Goal: Transaction & Acquisition: Book appointment/travel/reservation

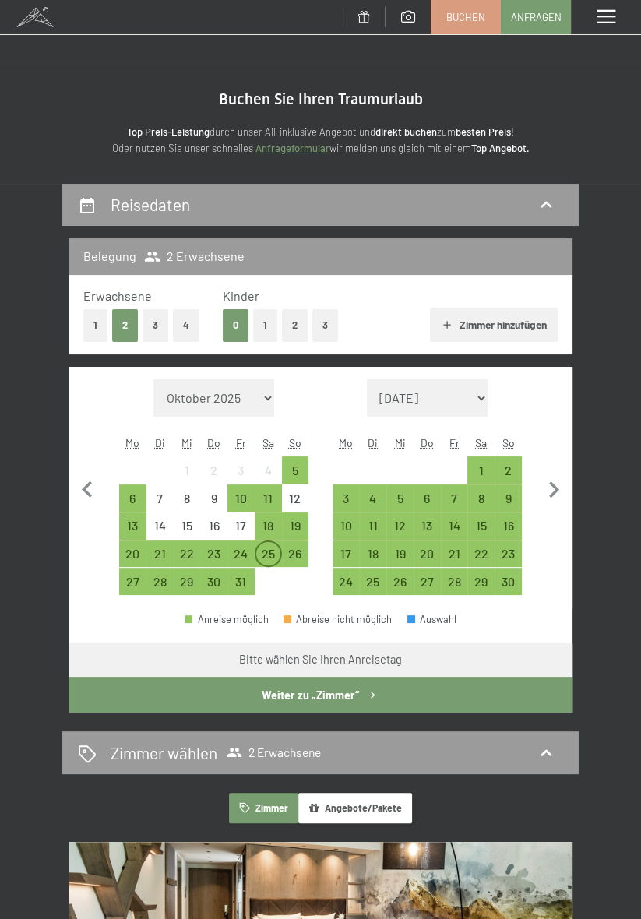
click at [269, 557] on div "25" at bounding box center [268, 560] width 24 height 24
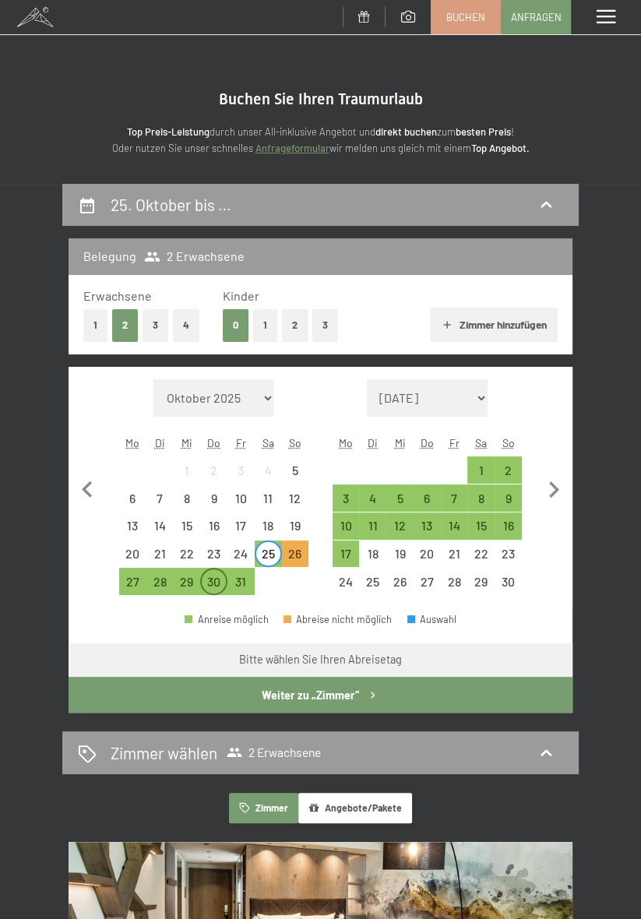
click at [210, 581] on div "30" at bounding box center [214, 588] width 24 height 24
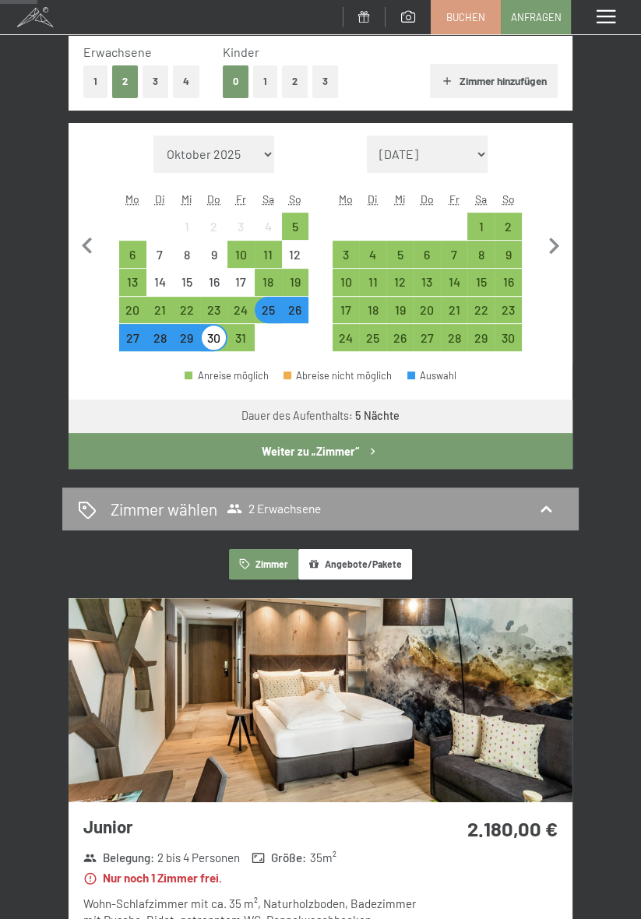
scroll to position [247, 0]
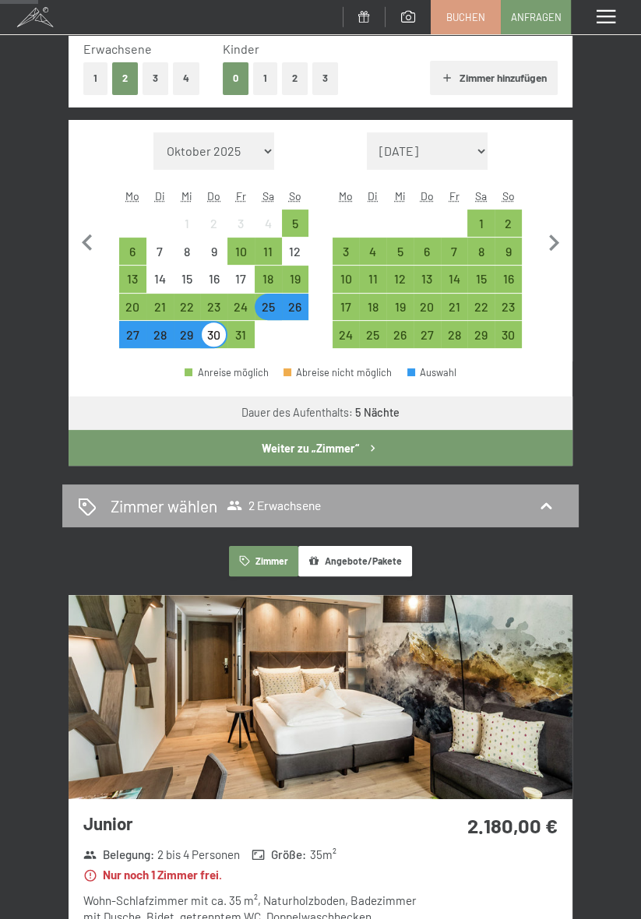
click at [500, 509] on div "Zimmer wählen 2 Erwachsene" at bounding box center [320, 506] width 485 height 23
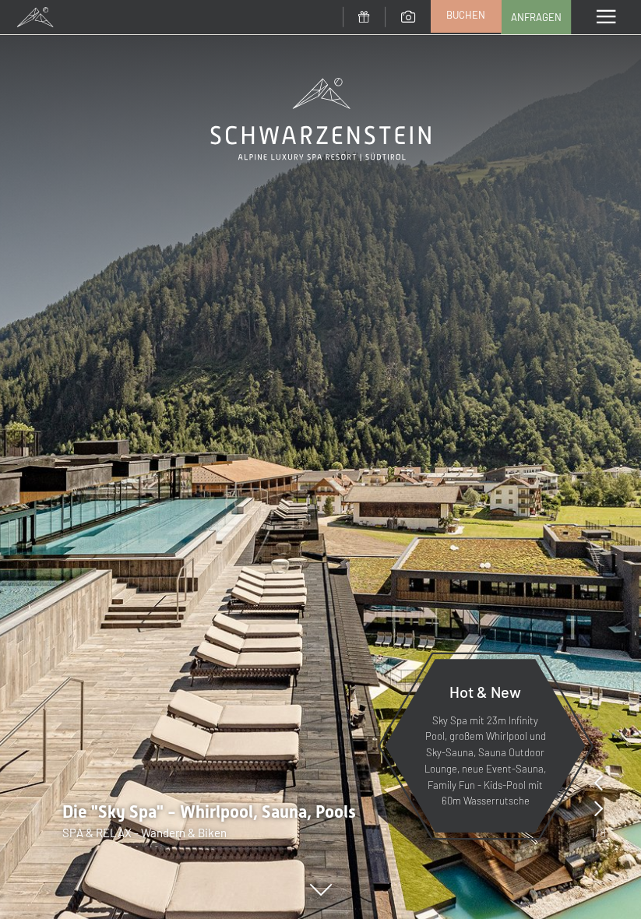
click at [465, 21] on span "Buchen" at bounding box center [465, 15] width 39 height 14
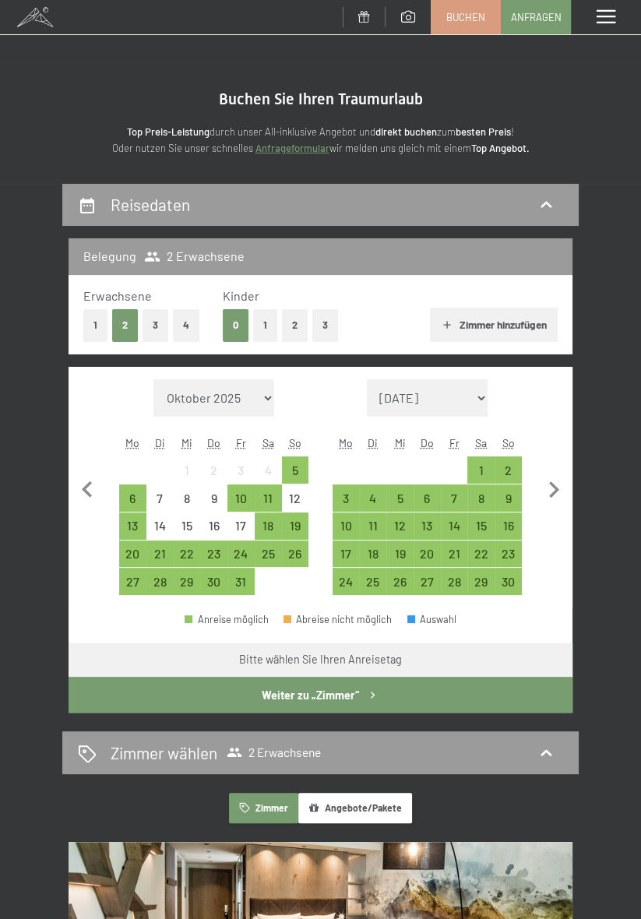
click at [264, 323] on button "1" at bounding box center [265, 325] width 24 height 32
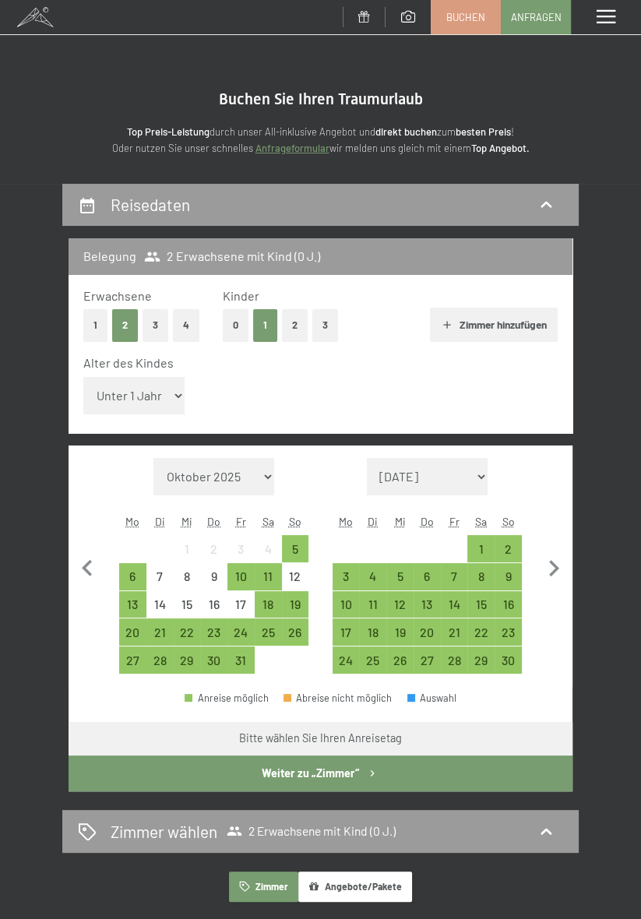
click at [151, 390] on select "Unter 1 Jahr 1 Jahr 2 Jahre 3 Jahre 4 Jahre 5 Jahre 6 Jahre 7 Jahre 8 Jahre 9 J…" at bounding box center [133, 395] width 101 height 37
select select "16"
click at [83, 377] on select "Unter 1 Jahr 1 Jahr 2 Jahre 3 Jahre 4 Jahre 5 Jahre 6 Jahre 7 Jahre 8 Jahre 9 J…" at bounding box center [133, 395] width 101 height 37
click at [292, 634] on div "26" at bounding box center [296, 638] width 24 height 24
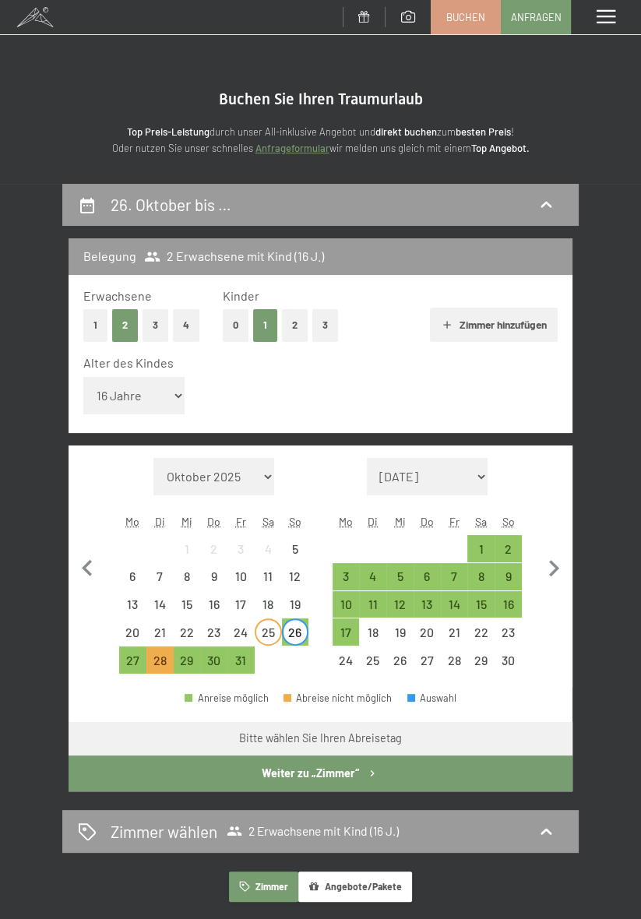
click at [264, 633] on div "25" at bounding box center [268, 638] width 24 height 24
click at [209, 668] on div "30" at bounding box center [214, 666] width 24 height 24
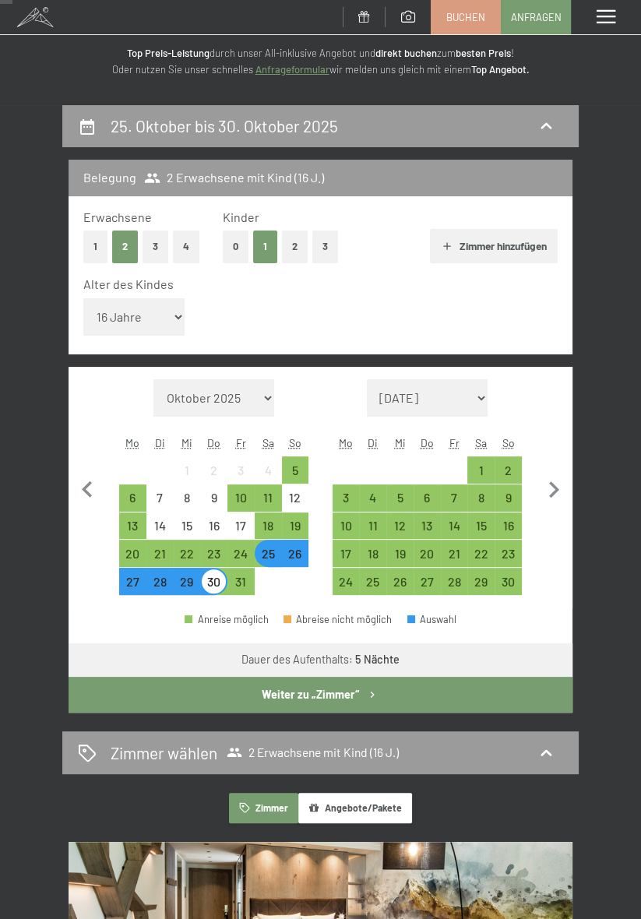
click at [502, 702] on button "Weiter zu „Zimmer“" at bounding box center [321, 695] width 504 height 36
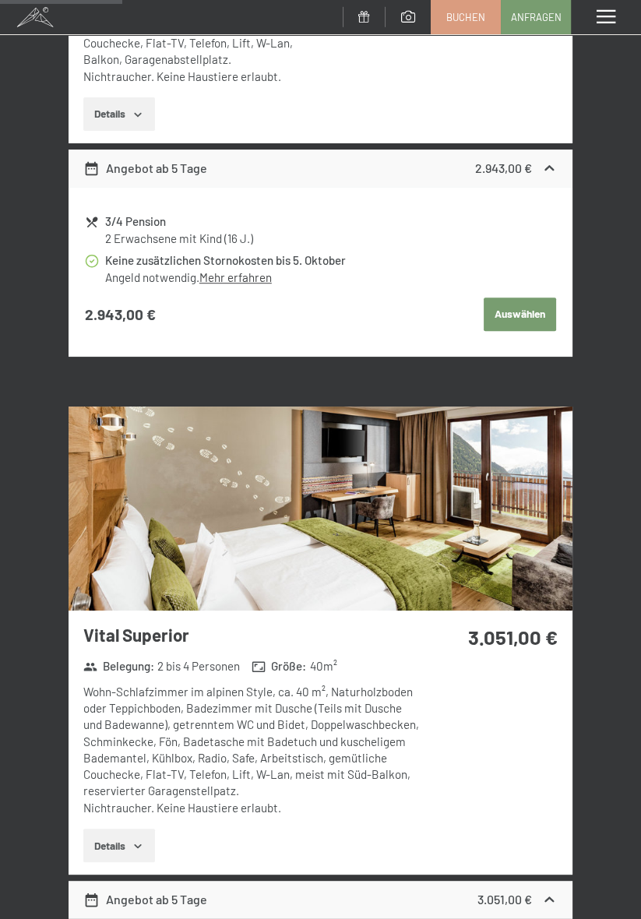
scroll to position [702, 0]
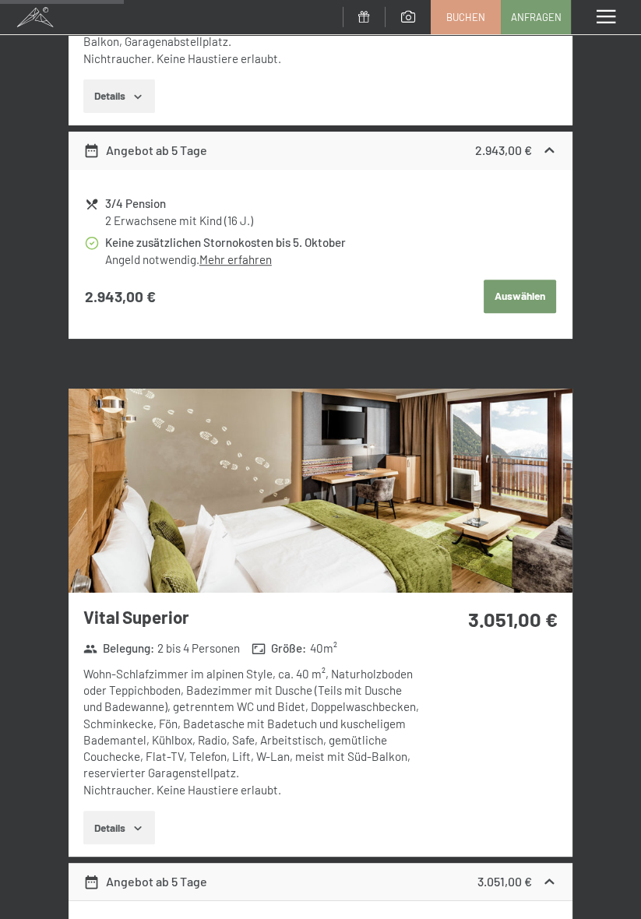
click at [128, 833] on button "Details" at bounding box center [118, 828] width 71 height 34
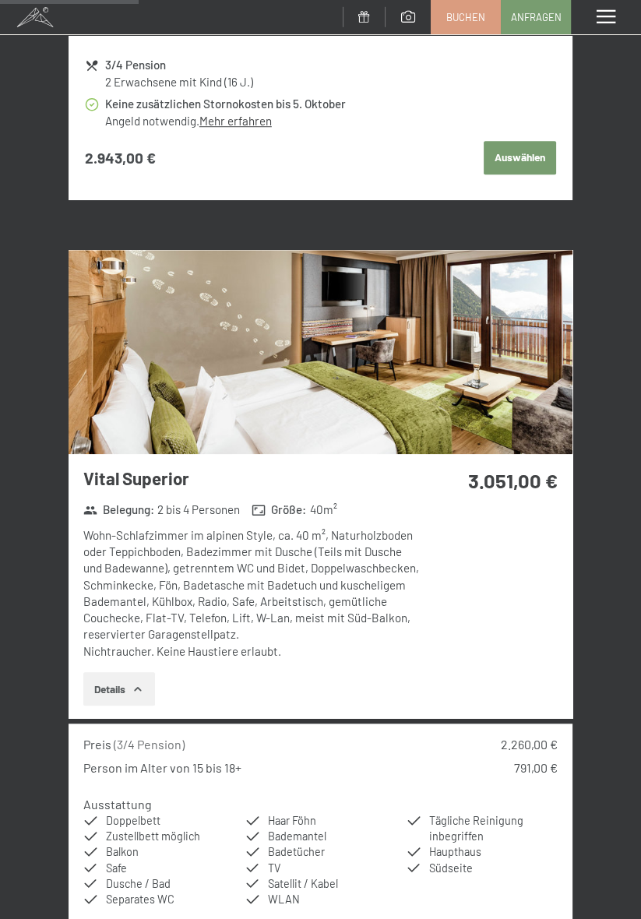
scroll to position [841, 0]
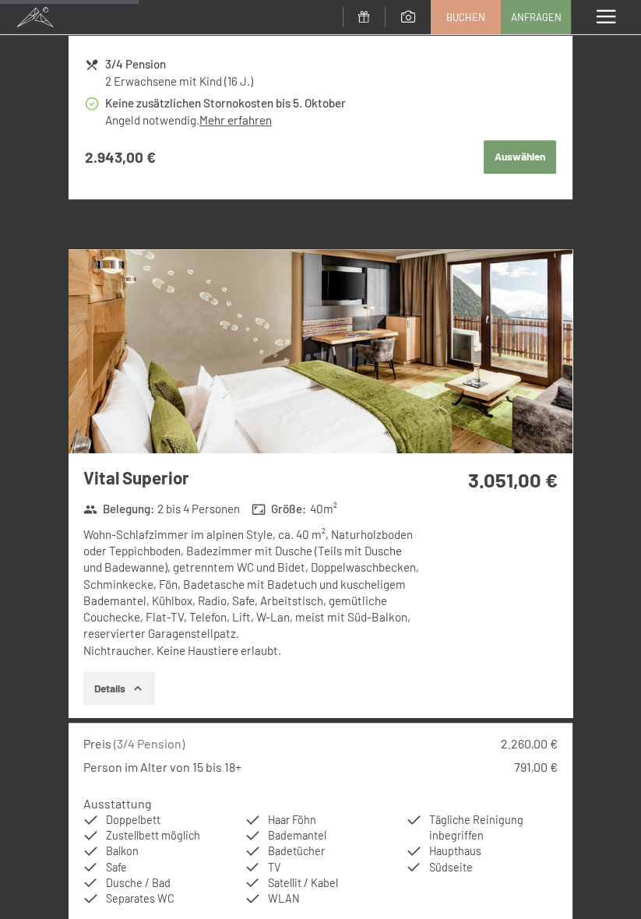
click at [376, 351] on img at bounding box center [321, 351] width 504 height 204
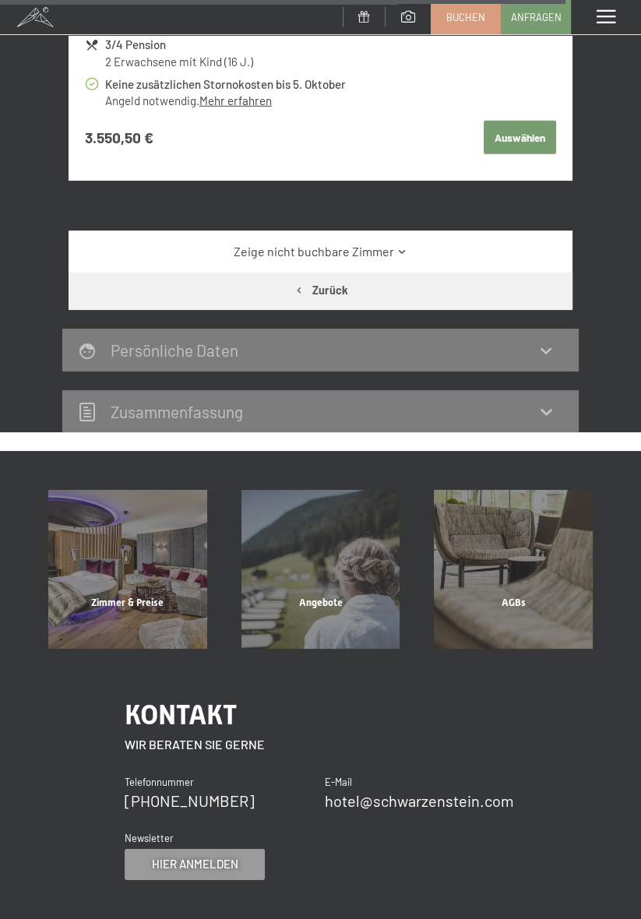
scroll to position [3387, 0]
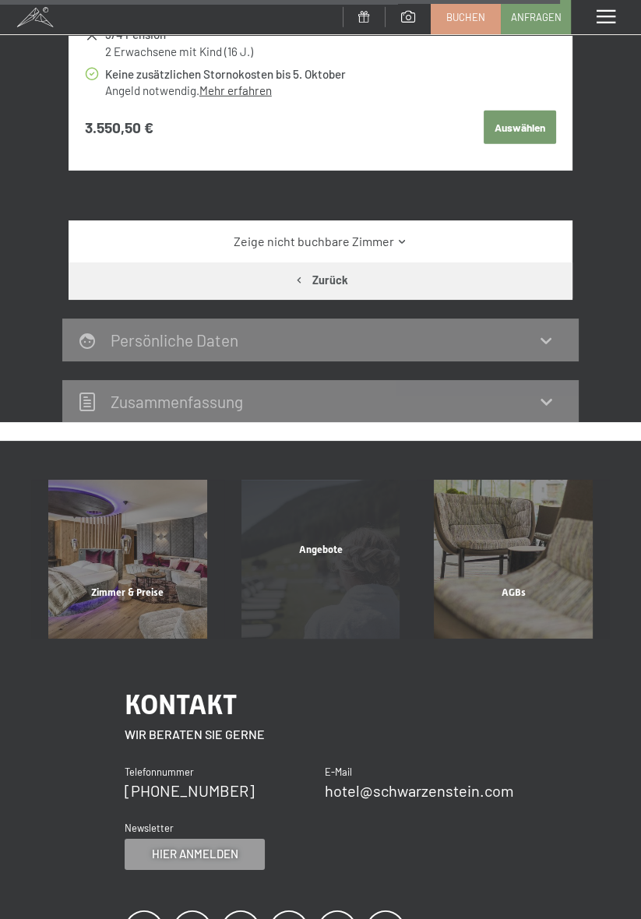
click at [338, 555] on span "Angebote" at bounding box center [321, 550] width 44 height 12
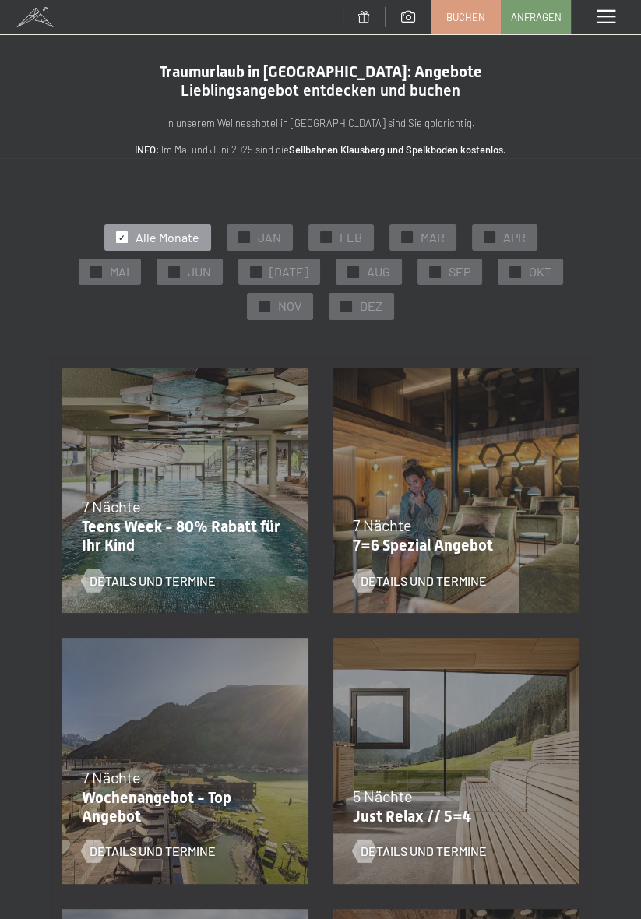
click at [476, 553] on div "Details und Termine" at bounding box center [447, 569] width 188 height 41
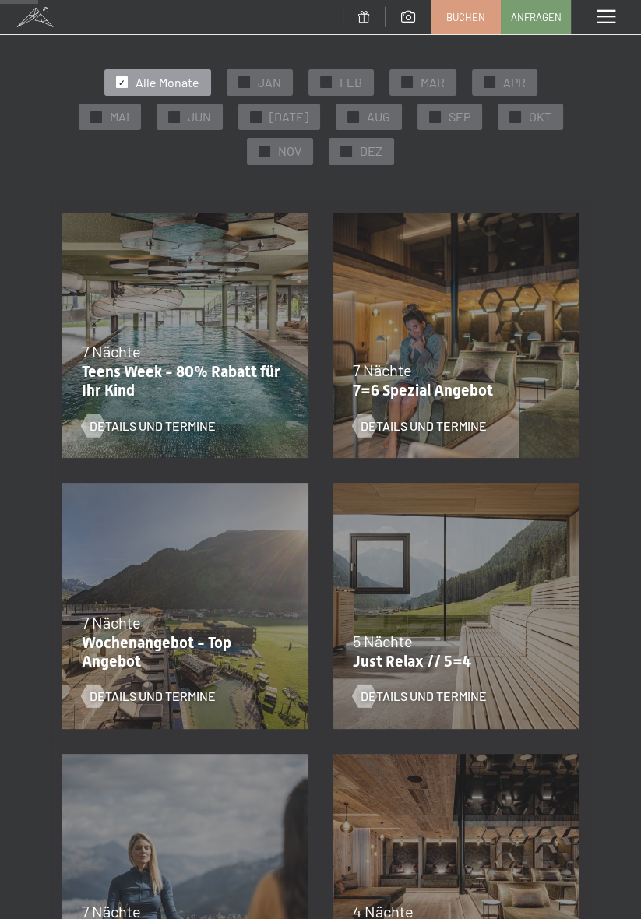
scroll to position [156, 0]
click at [197, 640] on p "Wochenangebot - Top Angebot" at bounding box center [181, 651] width 199 height 37
click at [197, 702] on span "Details und Termine" at bounding box center [168, 695] width 126 height 17
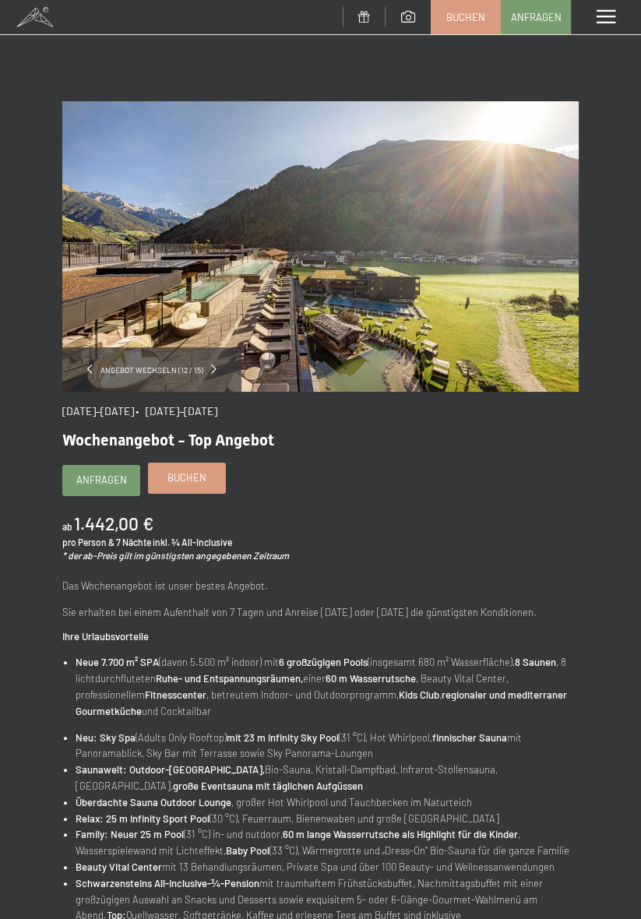
click at [193, 481] on span "Buchen" at bounding box center [186, 478] width 39 height 14
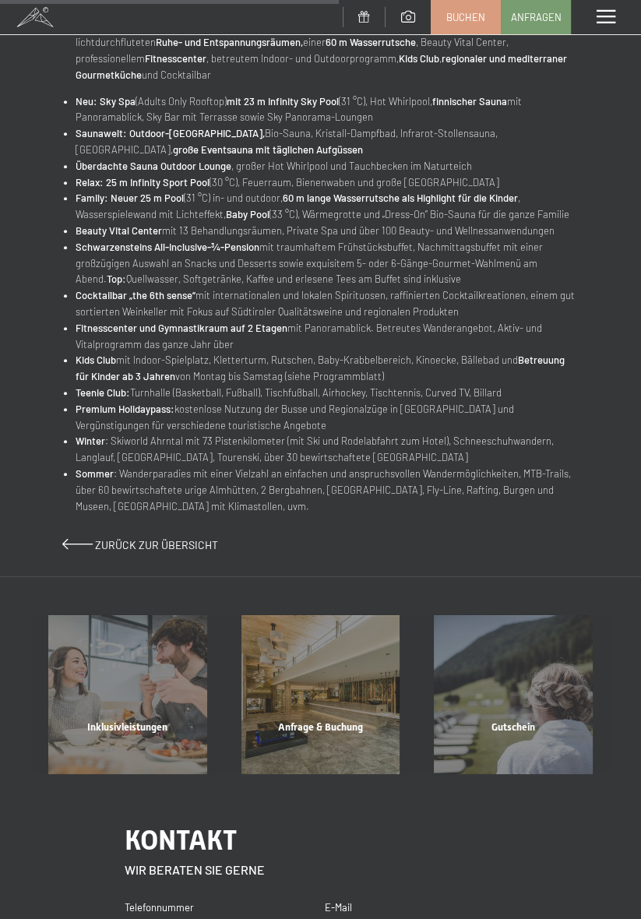
scroll to position [647, 0]
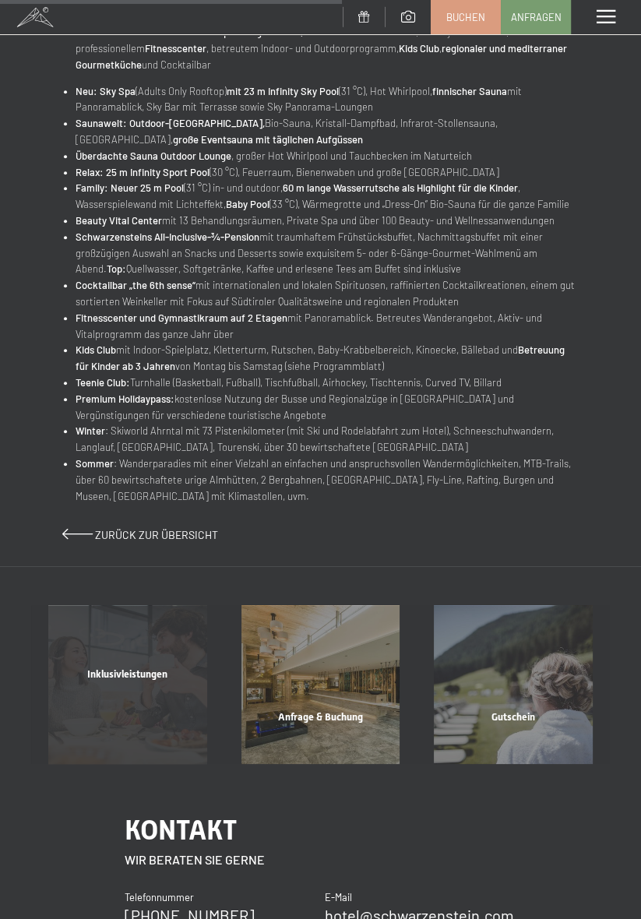
click at [149, 680] on span "Inklusivleistungen" at bounding box center [127, 674] width 80 height 12
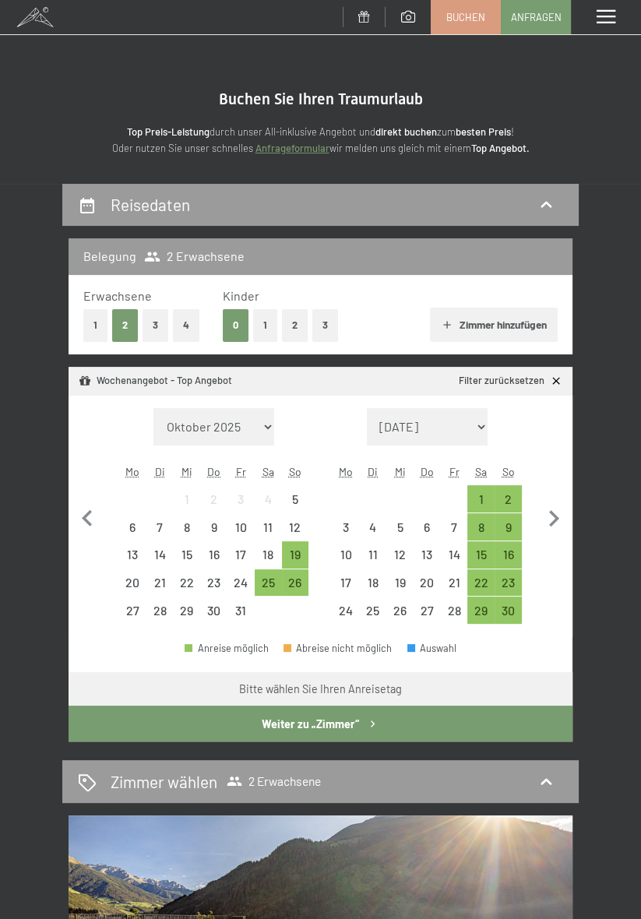
click at [269, 325] on button "1" at bounding box center [265, 325] width 24 height 32
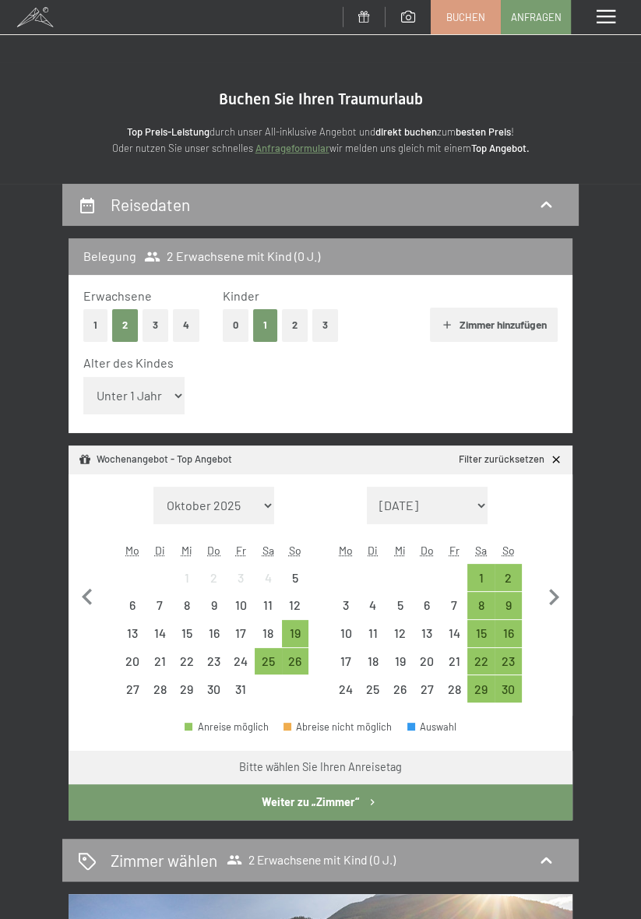
click at [131, 395] on select "Unter 1 Jahr 1 Jahr 2 Jahre 3 Jahre 4 Jahre 5 Jahre 6 Jahre 7 Jahre 8 Jahre 9 J…" at bounding box center [133, 395] width 101 height 37
select select "16"
click at [83, 377] on select "Unter 1 Jahr 1 Jahr 2 Jahre 3 Jahre 4 Jahre 5 Jahre 6 Jahre 7 Jahre 8 Jahre 9 J…" at bounding box center [133, 395] width 101 height 37
click at [271, 665] on div "25" at bounding box center [268, 667] width 24 height 24
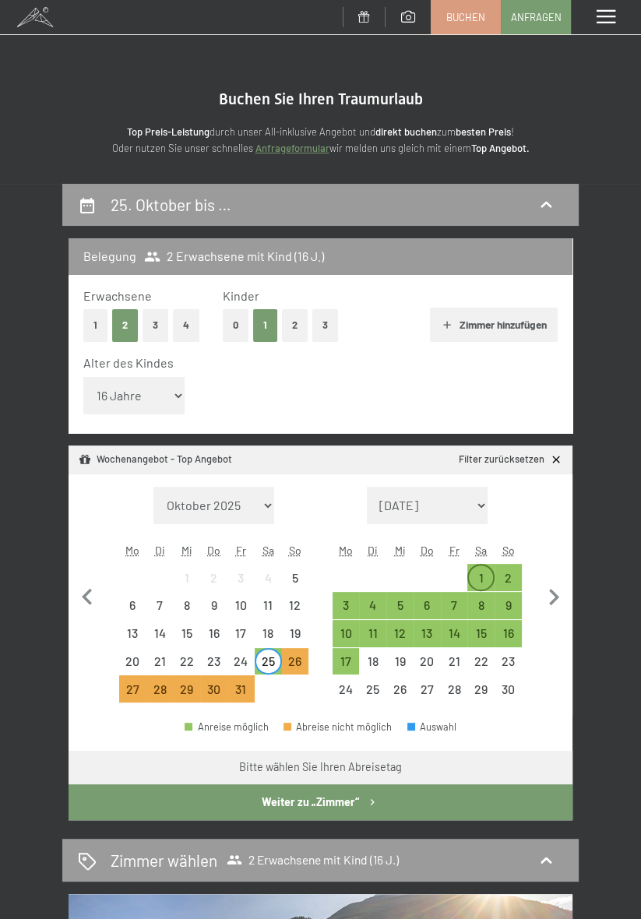
click at [481, 575] on div "1" at bounding box center [481, 584] width 24 height 24
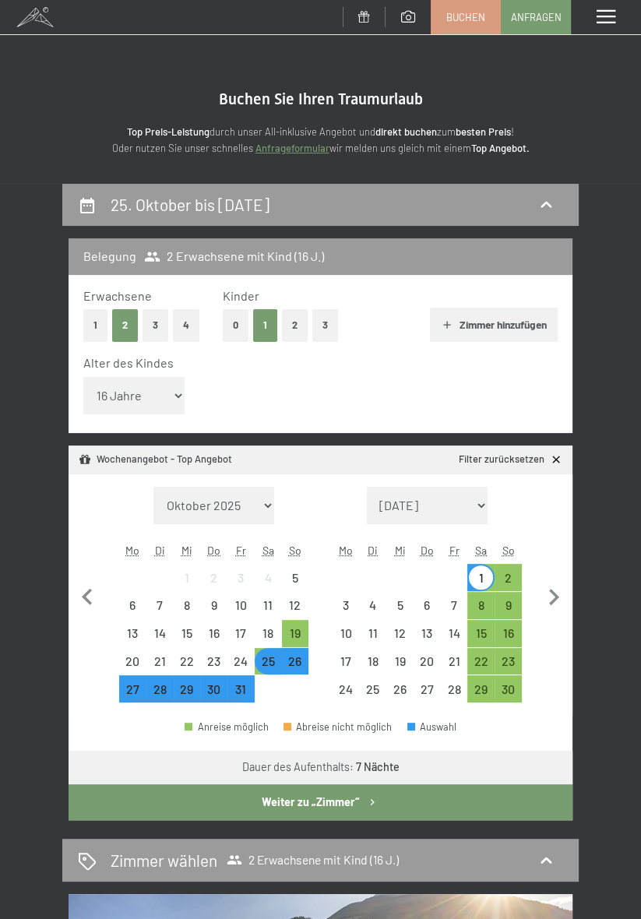
click at [494, 802] on button "Weiter zu „Zimmer“" at bounding box center [321, 802] width 504 height 36
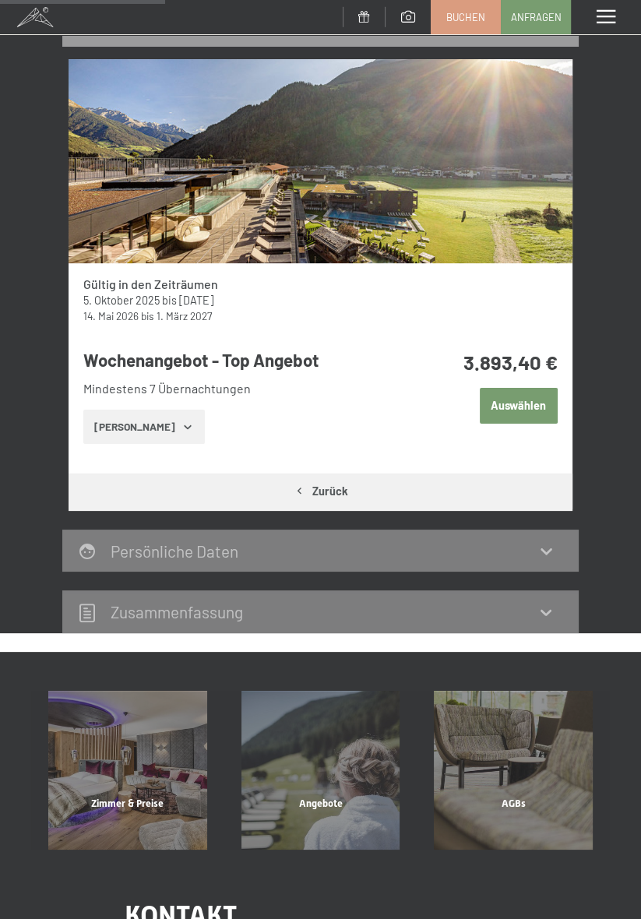
scroll to position [245, 0]
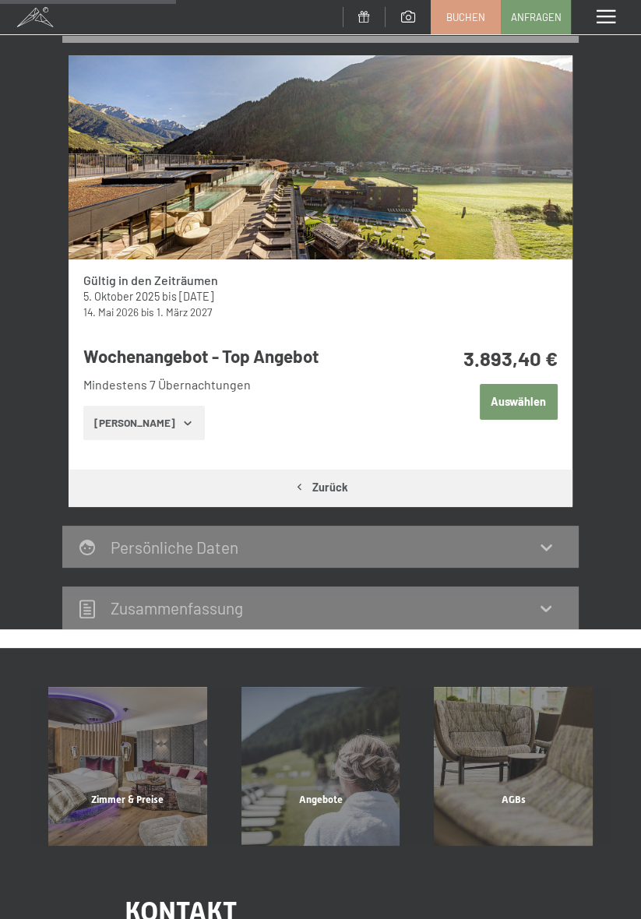
click at [533, 402] on button "Auswählen" at bounding box center [519, 402] width 78 height 36
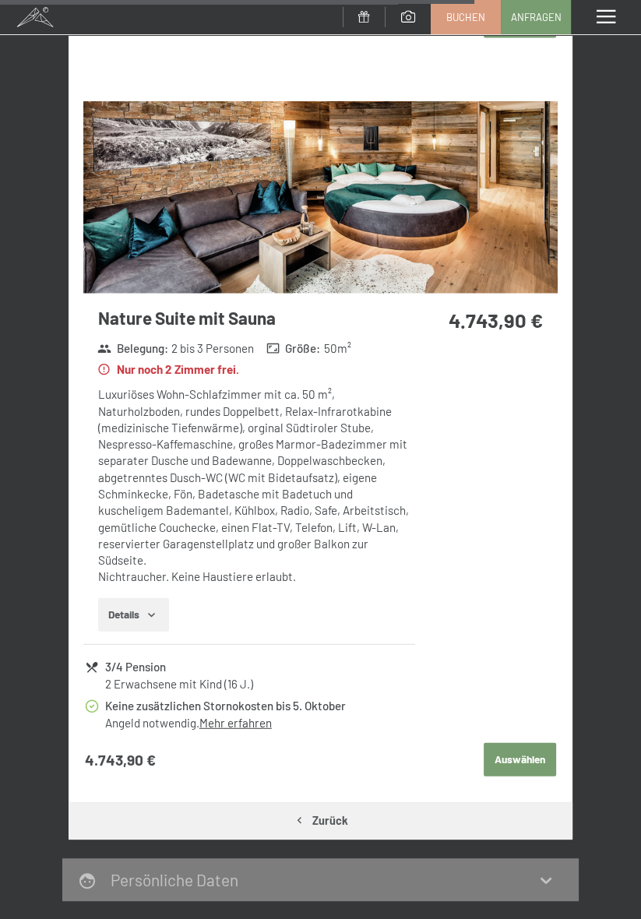
scroll to position [2741, 0]
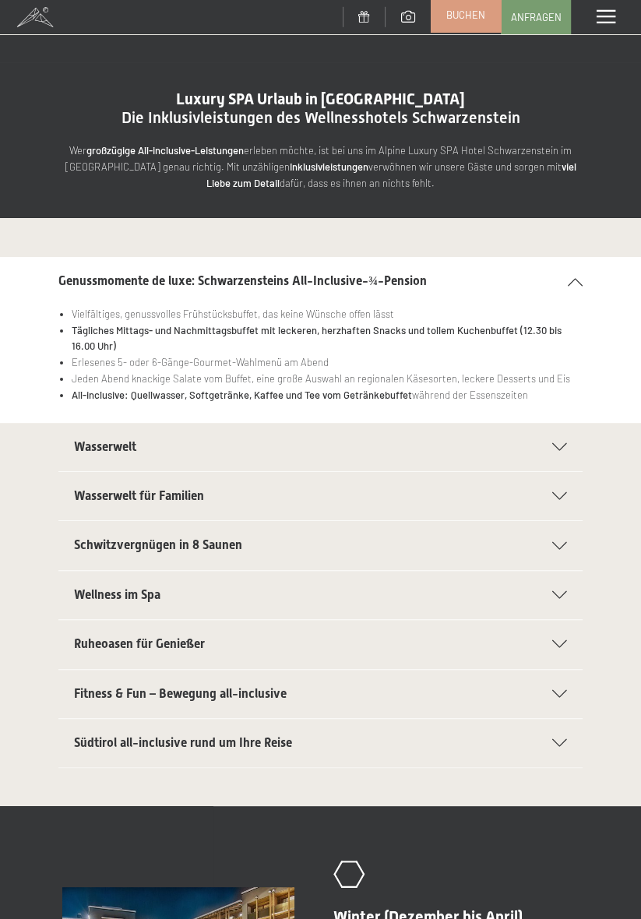
click at [467, 18] on span "Buchen" at bounding box center [465, 15] width 39 height 14
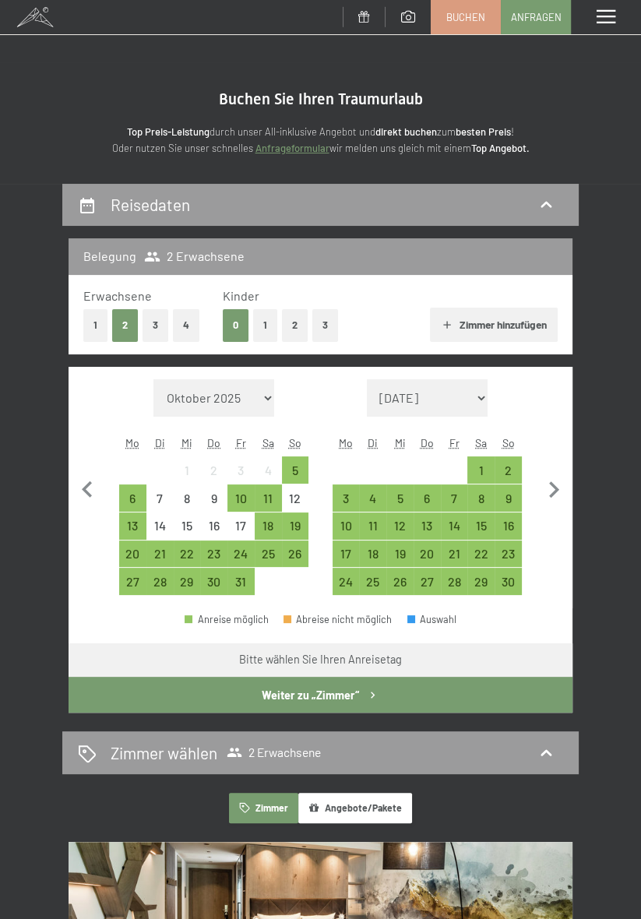
click at [260, 322] on button "1" at bounding box center [265, 325] width 24 height 32
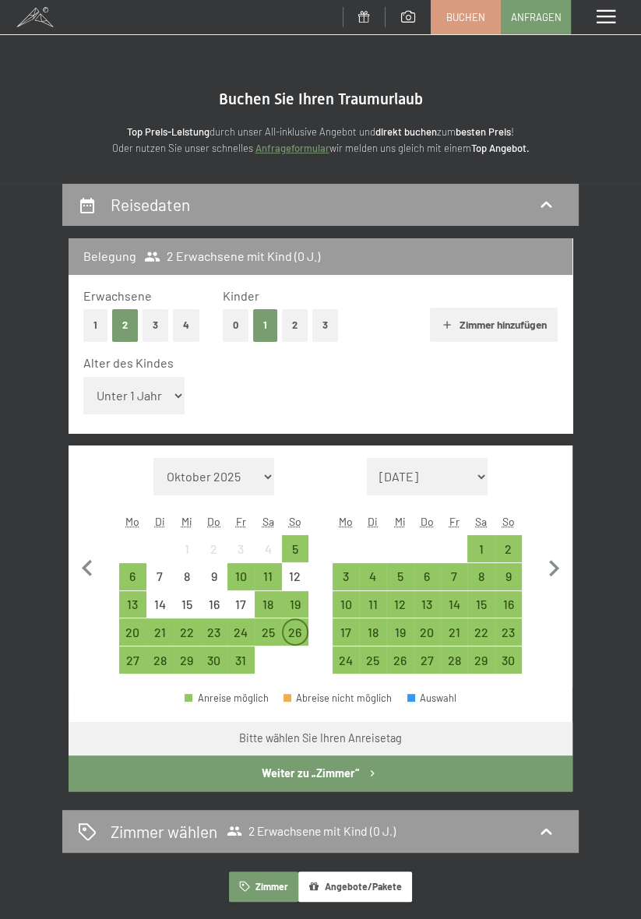
click at [297, 636] on div "26" at bounding box center [296, 638] width 24 height 24
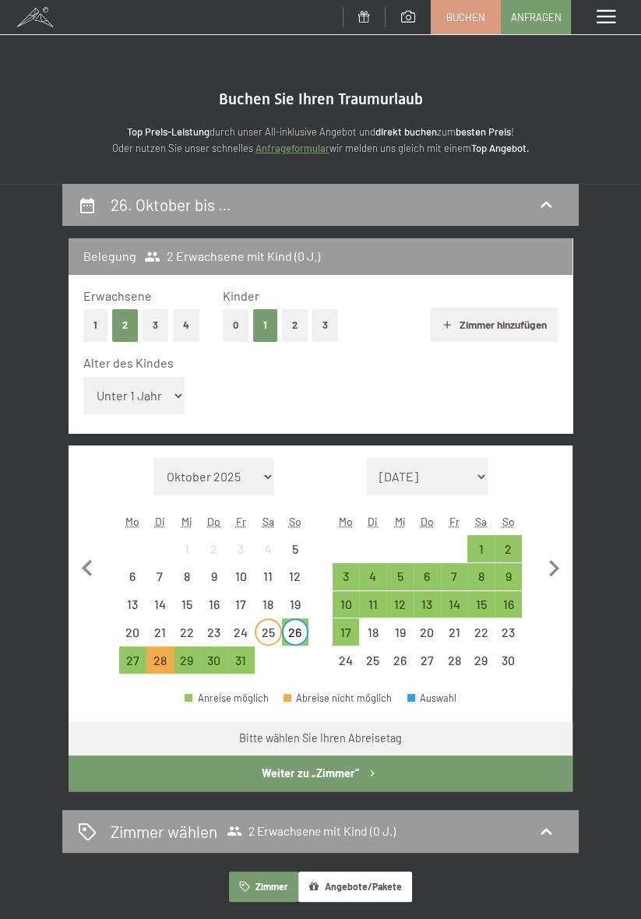
click at [270, 631] on div "25" at bounding box center [268, 638] width 24 height 24
click at [212, 662] on div "30" at bounding box center [214, 666] width 24 height 24
